Goal: Task Accomplishment & Management: Manage account settings

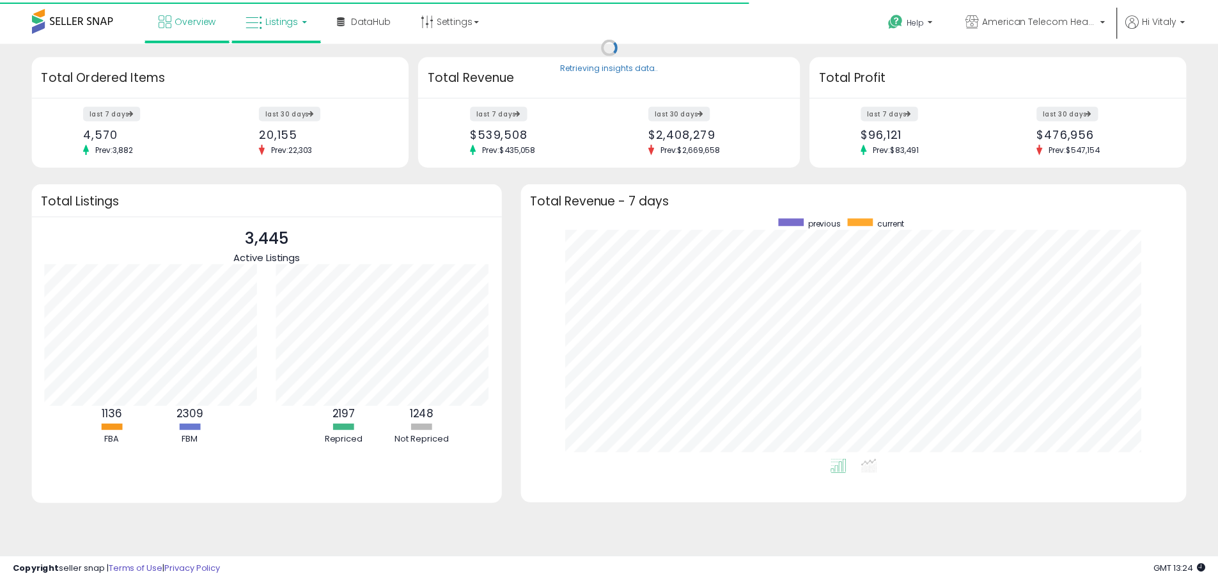
scroll to position [242, 645]
click at [274, 13] on span "Listings" at bounding box center [283, 19] width 33 height 13
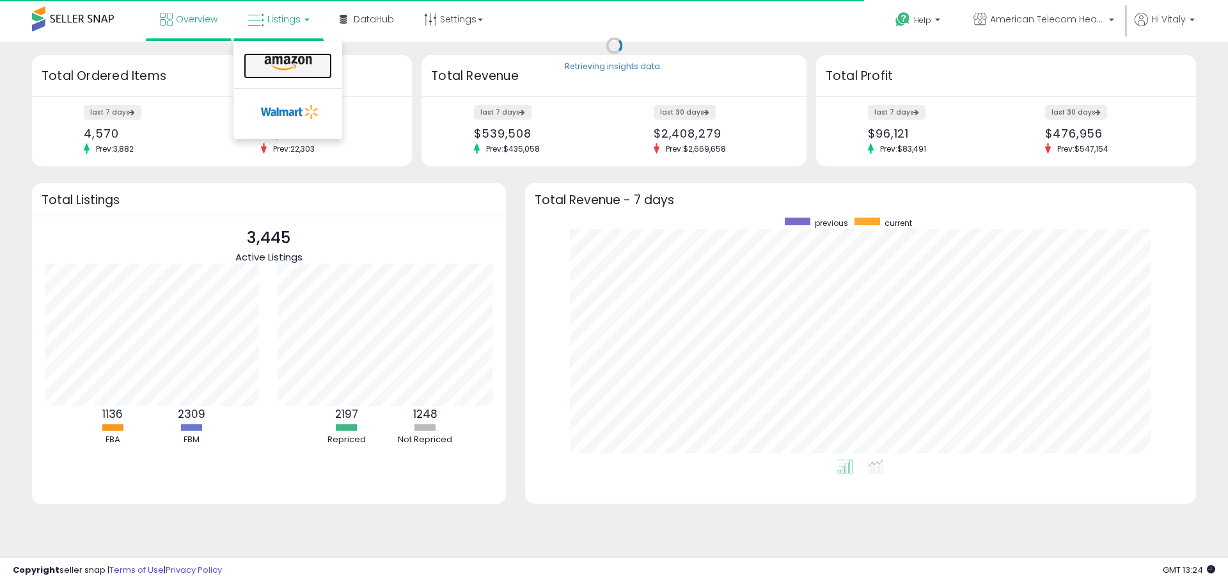
click at [303, 65] on icon at bounding box center [288, 63] width 56 height 17
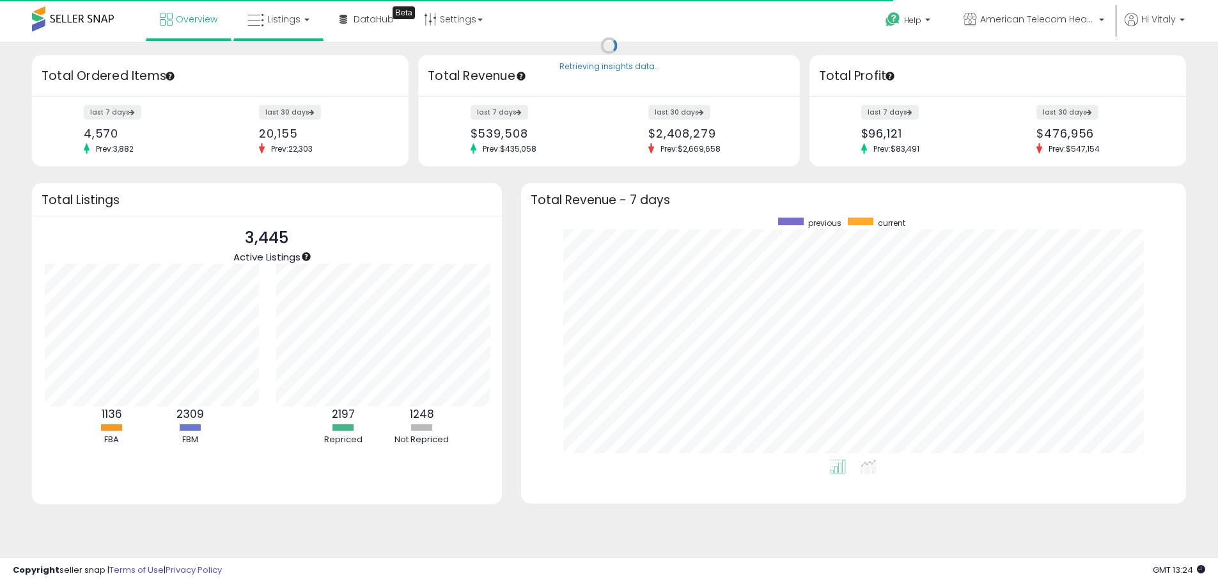
scroll to position [639282, 638884]
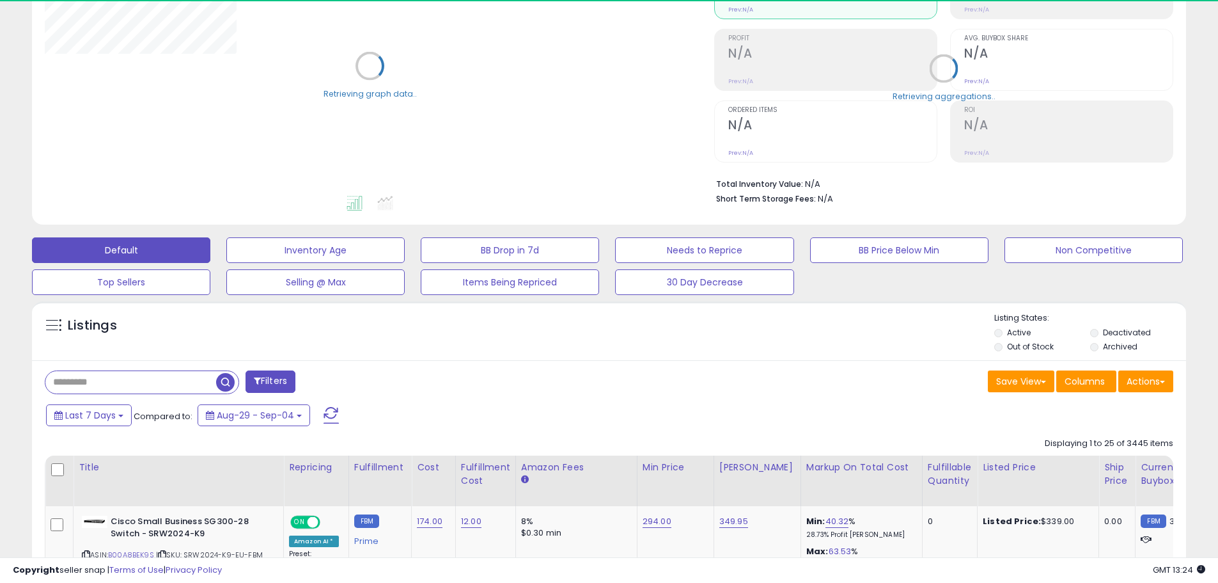
scroll to position [256, 0]
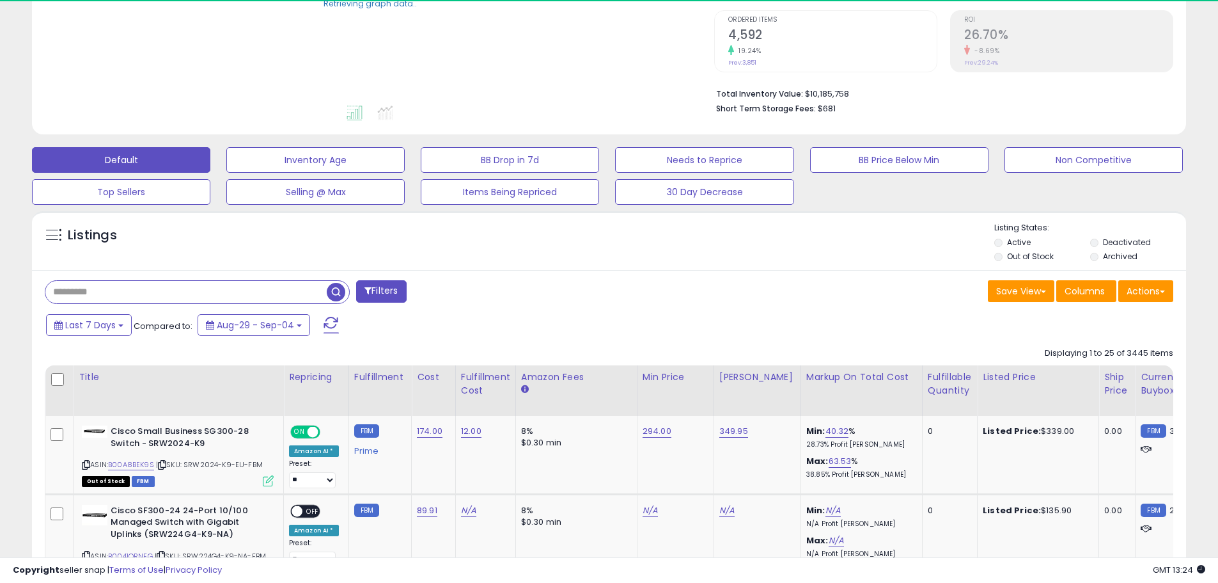
click at [118, 292] on input "text" at bounding box center [185, 292] width 281 height 22
paste input "**********"
type input "**********"
drag, startPoint x: 329, startPoint y: 294, endPoint x: 525, endPoint y: 318, distance: 197.1
click at [329, 294] on span "button" at bounding box center [336, 292] width 19 height 19
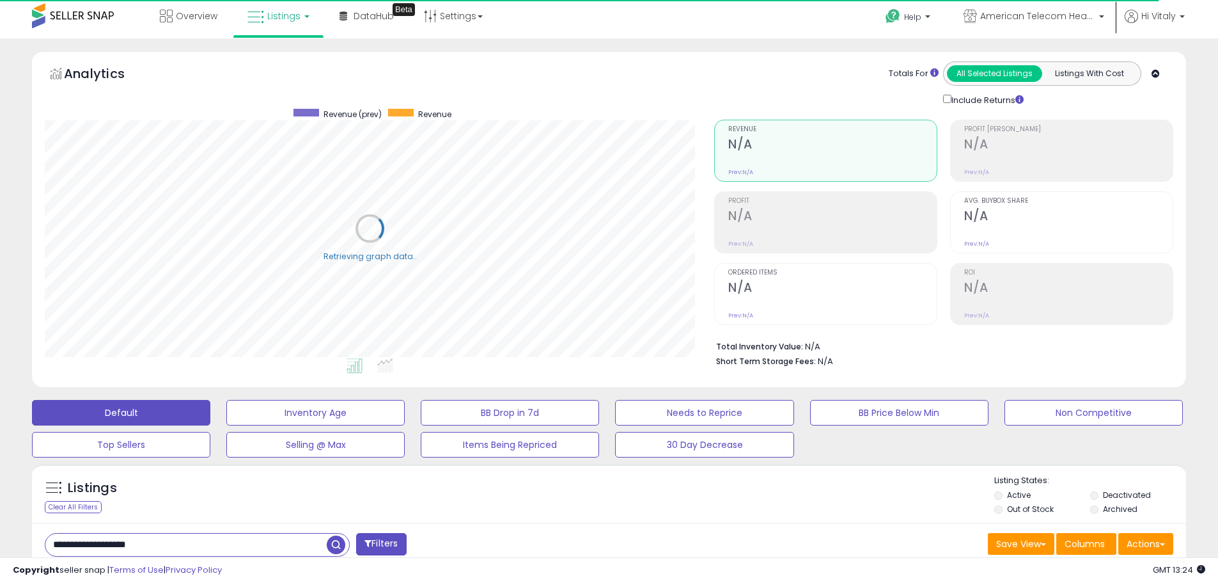
scroll to position [0, 0]
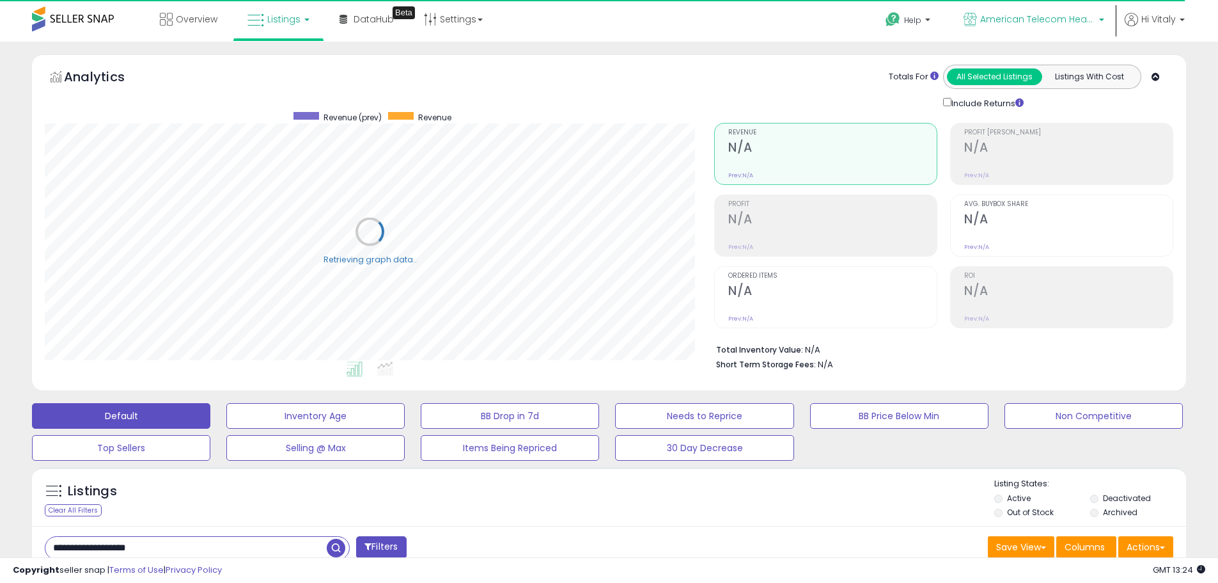
click at [1053, 13] on span "American Telecom Headquarters" at bounding box center [1037, 19] width 115 height 13
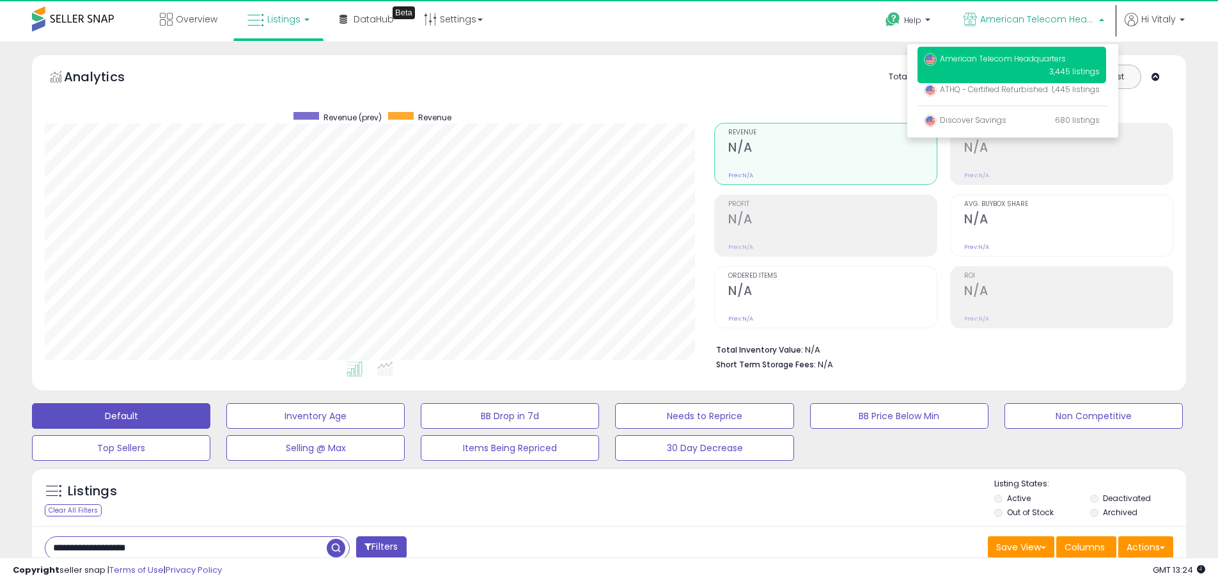
scroll to position [262, 670]
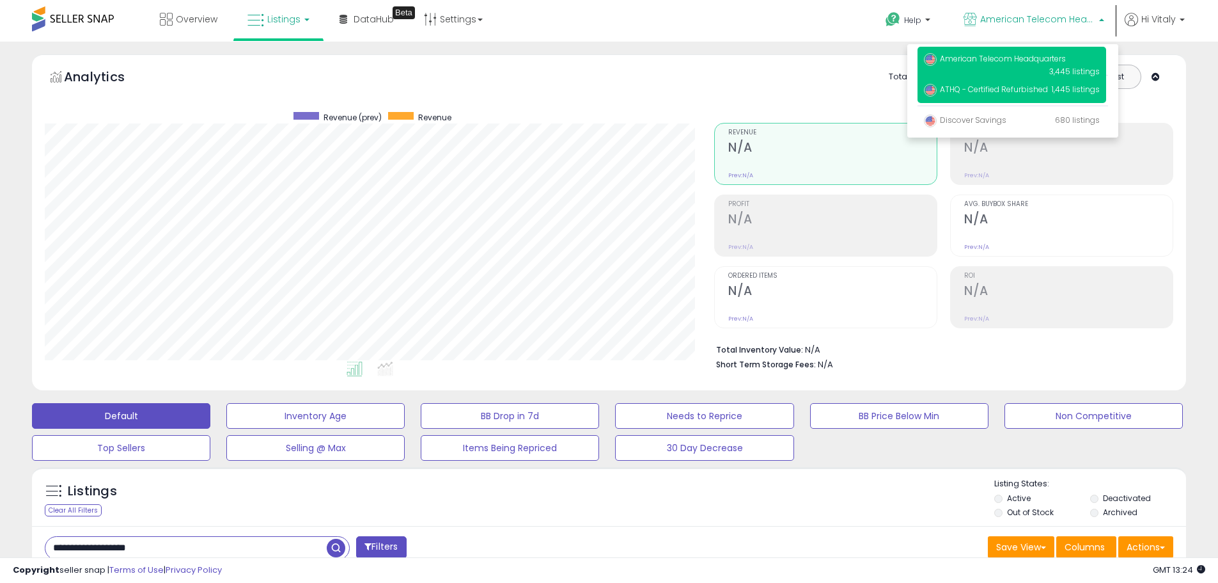
click at [985, 90] on span "ATHQ - Certified Refurbished" at bounding box center [986, 89] width 124 height 11
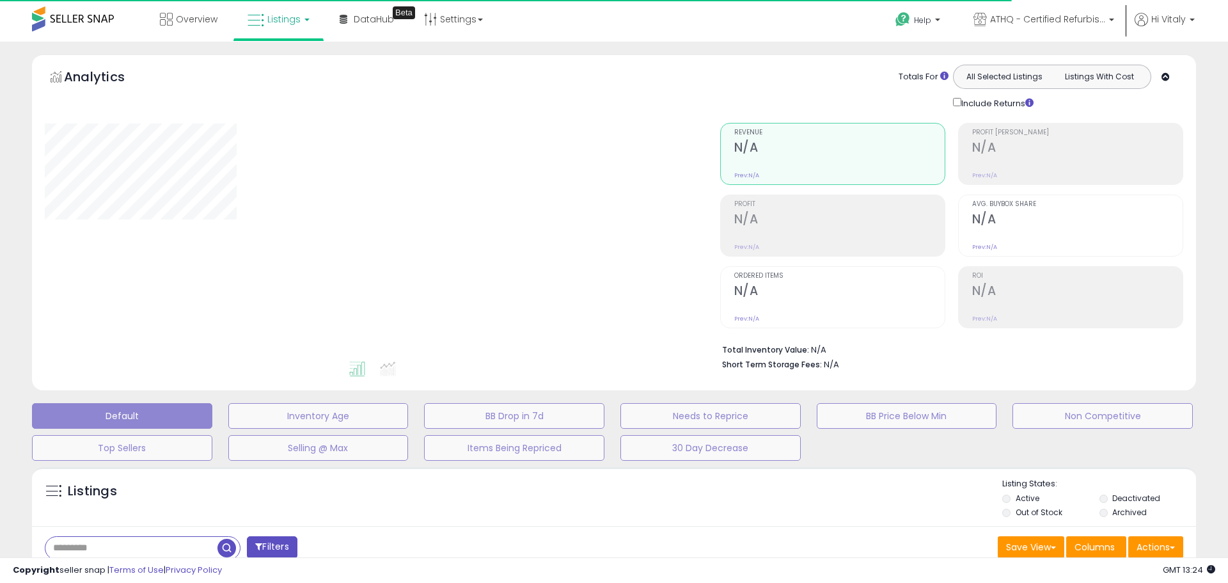
type input "**********"
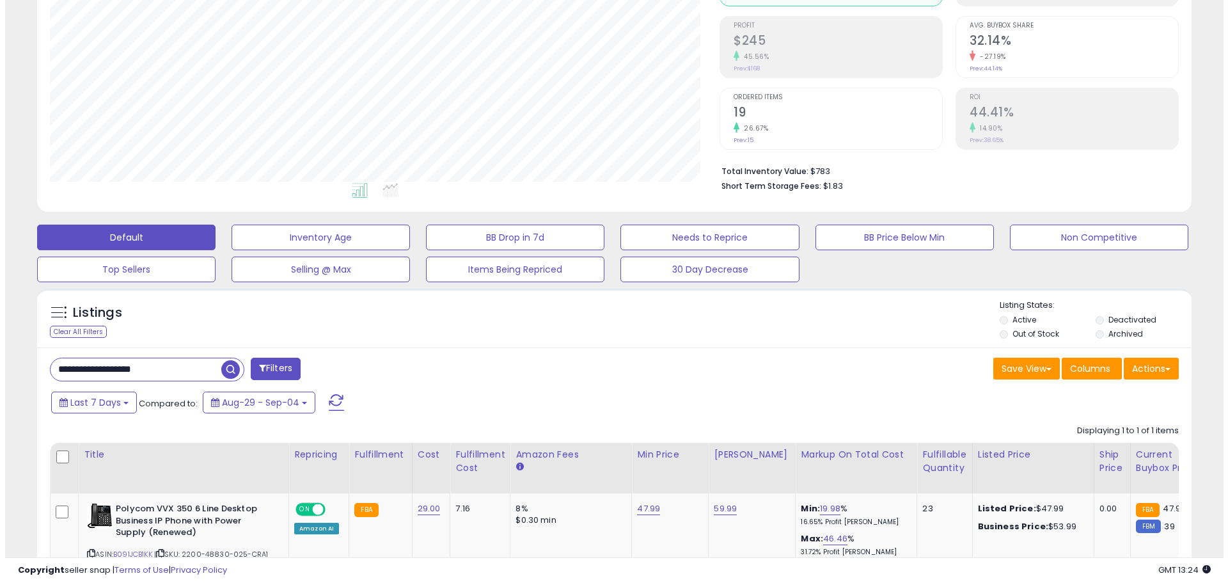
scroll to position [287, 0]
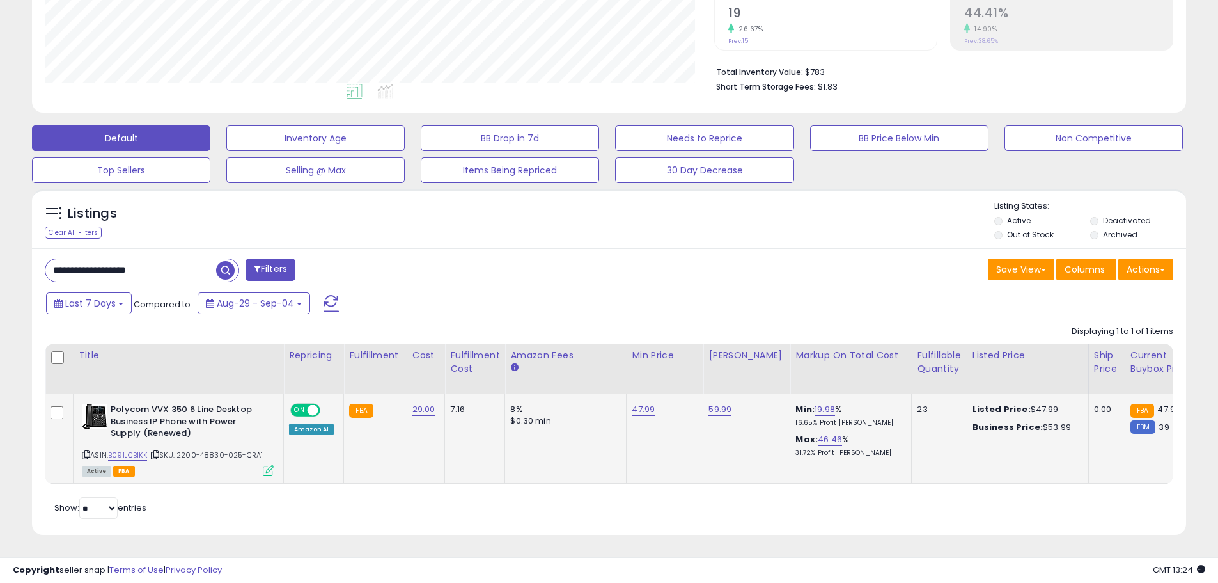
click at [269, 465] on icon at bounding box center [268, 470] width 11 height 11
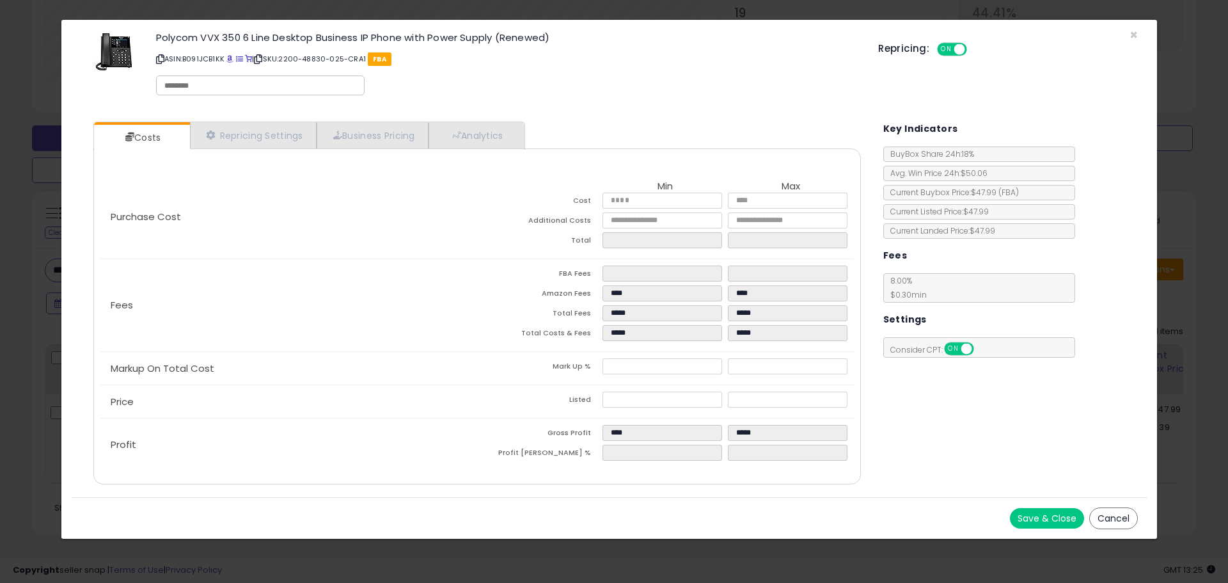
click at [1108, 514] on button "Cancel" at bounding box center [1113, 518] width 49 height 22
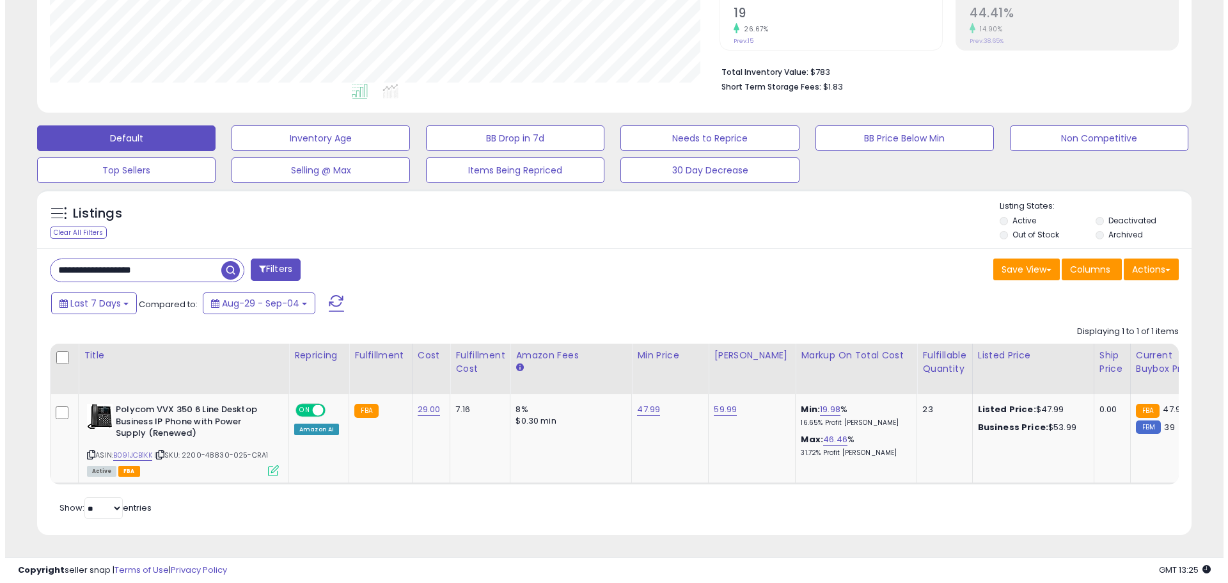
scroll to position [639261, 638854]
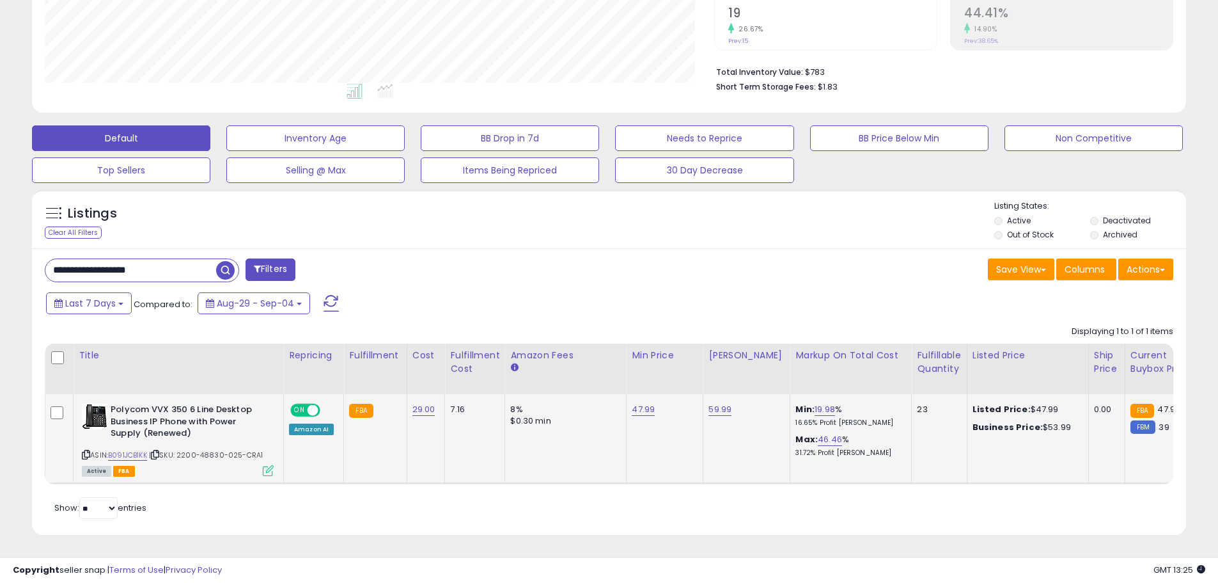
click at [273, 465] on icon at bounding box center [268, 470] width 11 height 11
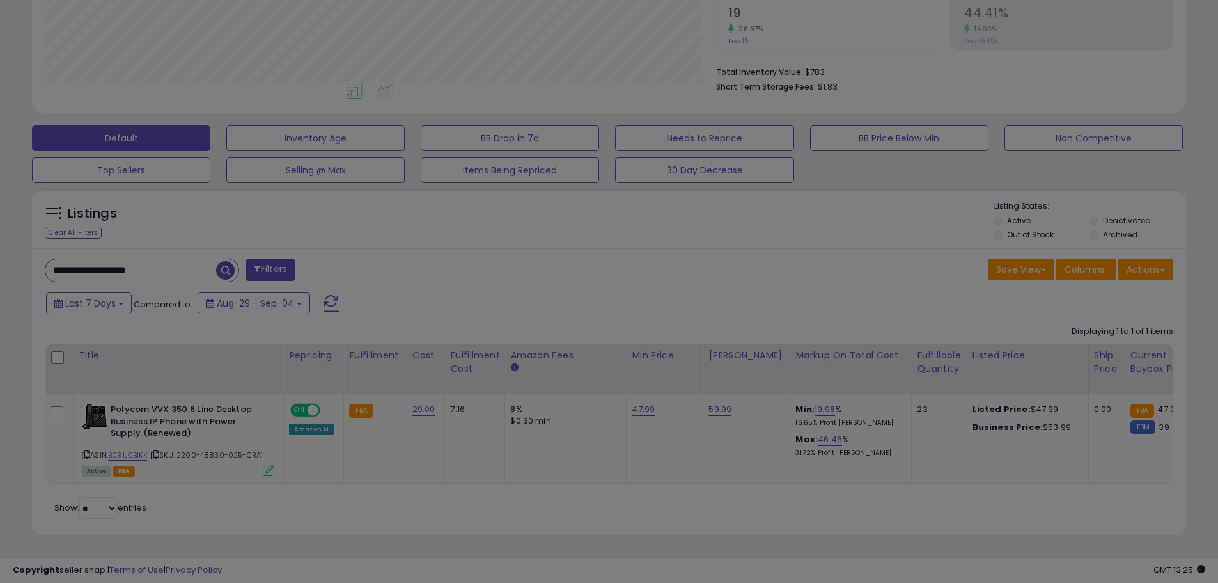
scroll to position [262, 675]
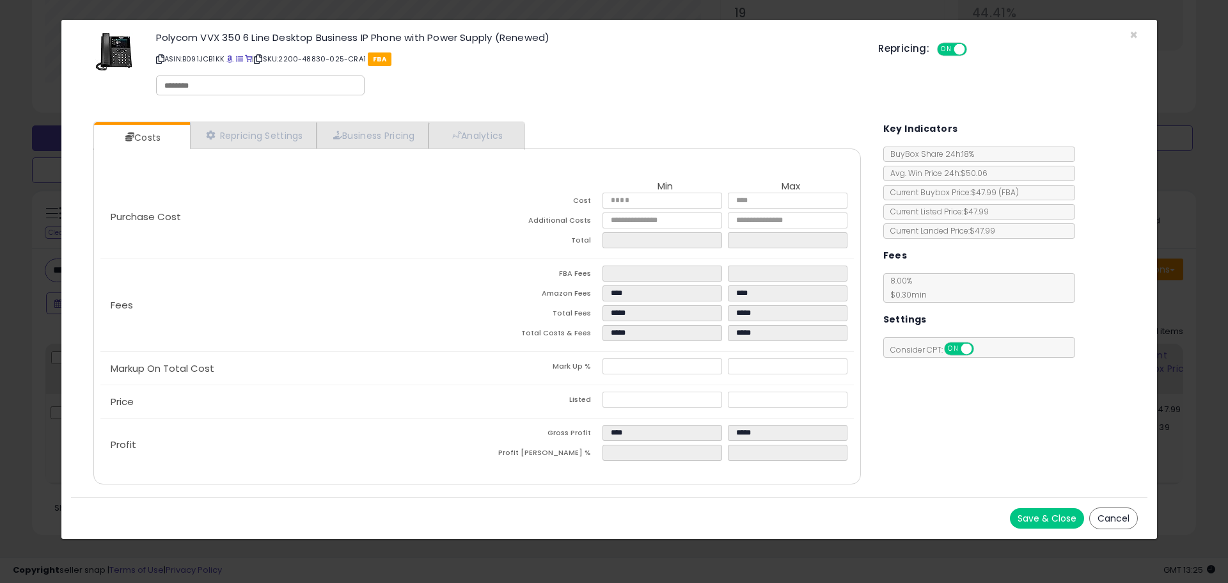
drag, startPoint x: 125, startPoint y: 506, endPoint x: 255, endPoint y: 494, distance: 131.0
click at [125, 506] on div "Save & Close Cancel" at bounding box center [609, 518] width 1076 height 42
drag, startPoint x: 1135, startPoint y: 35, endPoint x: 1058, endPoint y: 60, distance: 81.5
click at [1134, 35] on span "×" at bounding box center [1133, 35] width 8 height 19
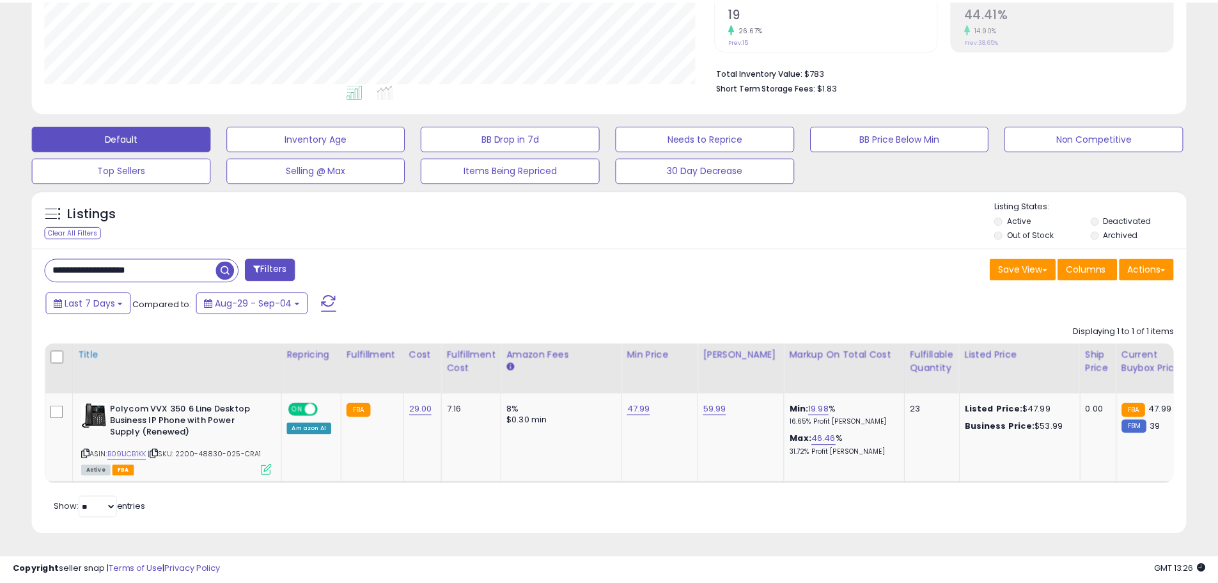
scroll to position [639261, 638854]
